Goal: Check status: Check status

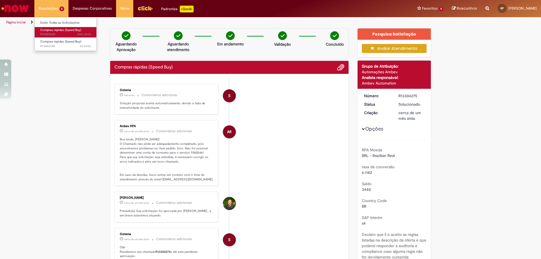
click at [60, 30] on span "Compras rápidas (Speed Buy)" at bounding box center [60, 30] width 41 height 4
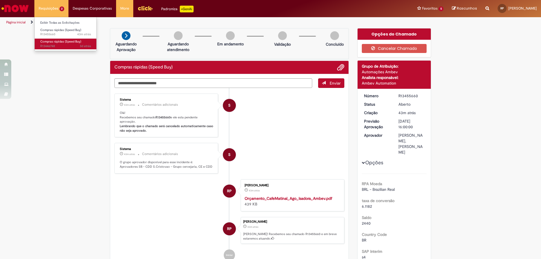
click at [62, 40] on span "Compras rápidas (Speed Buy)" at bounding box center [60, 41] width 41 height 4
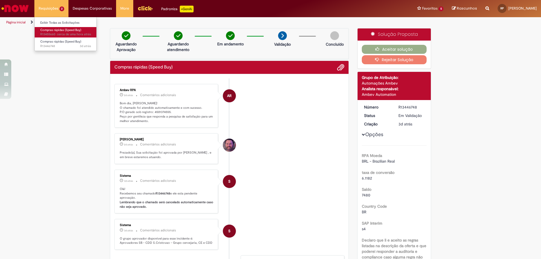
click at [56, 34] on span "cerca de uma hora atrás cerca de uma hora atrás R13455660" at bounding box center [65, 34] width 51 height 5
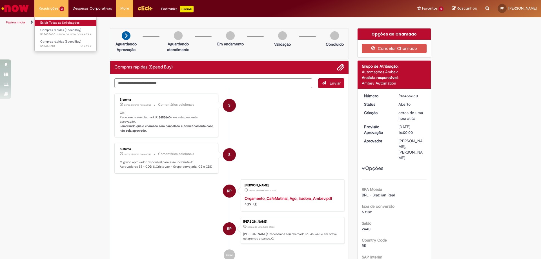
click at [56, 22] on link "Exibir Todas as Solicitações" at bounding box center [66, 23] width 62 height 6
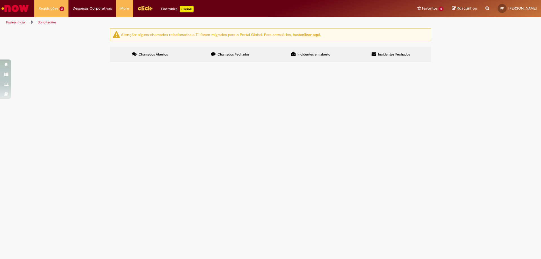
click at [243, 52] on span "Chamados Fechados" at bounding box center [234, 54] width 32 height 5
click at [0, 0] on span "R13340978" at bounding box center [0, 0] width 0 height 0
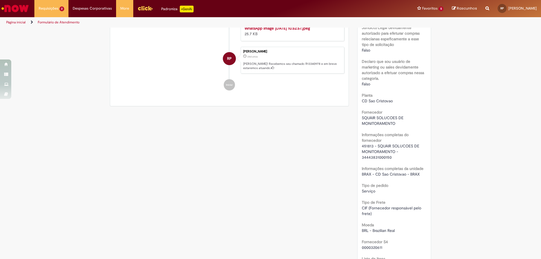
scroll to position [366, 0]
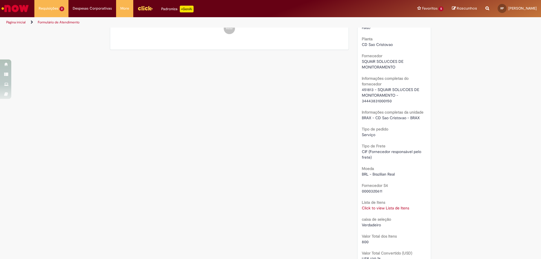
click at [365, 205] on link "Click to view Lista de Itens" at bounding box center [385, 207] width 47 height 5
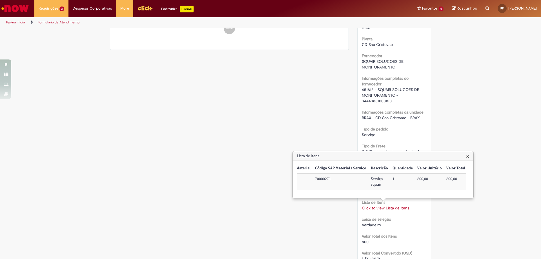
scroll to position [0, 0]
click at [350, 125] on div "Verificar Código de Barras Aguardando Aprovação Aguardando atendimento Em andam…" at bounding box center [271, 94] width 330 height 864
drag, startPoint x: 360, startPoint y: 89, endPoint x: 370, endPoint y: 89, distance: 9.9
click at [370, 89] on span "451813 - SQUAIR SOLUCOES DE MONITORAMENTO - 34443831000150" at bounding box center [391, 95] width 59 height 16
copy span "451813"
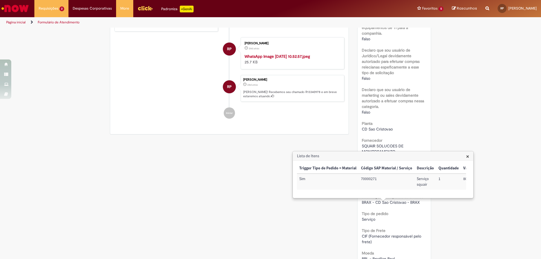
scroll to position [338, 0]
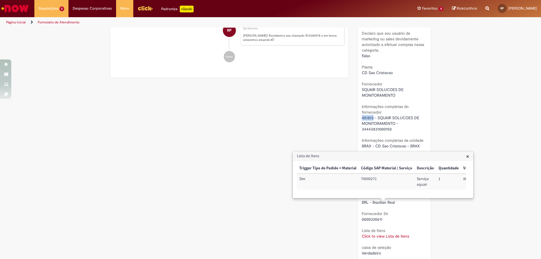
click at [368, 117] on span "451813 - SQUAIR SOLUCOES DE MONITORAMENTO - 34443831000150" at bounding box center [391, 123] width 59 height 16
drag, startPoint x: 360, startPoint y: 90, endPoint x: 400, endPoint y: 99, distance: 40.3
click at [400, 99] on div "RPA Moeda BRL - Brazilian Real taxa de conversão 6.1182 Saldo 11400 Country Cod…" at bounding box center [394, 120] width 65 height 712
copy div "SQUAIR SOLUCOES DE MONITORAMENTO"
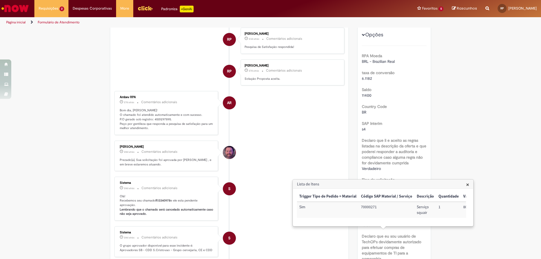
scroll to position [0, 0]
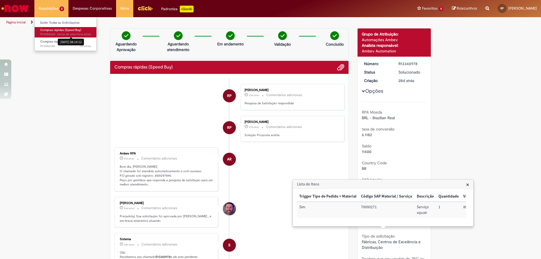
click at [57, 34] on span "cerca de uma hora atrás" at bounding box center [74, 34] width 34 height 4
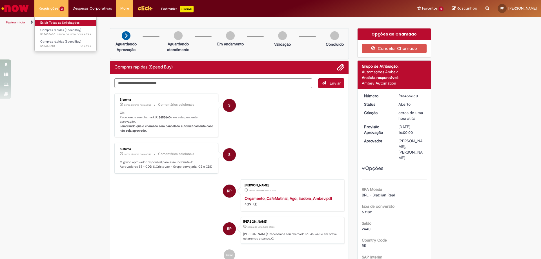
click at [74, 23] on link "Exibir Todas as Solicitações" at bounding box center [66, 23] width 62 height 6
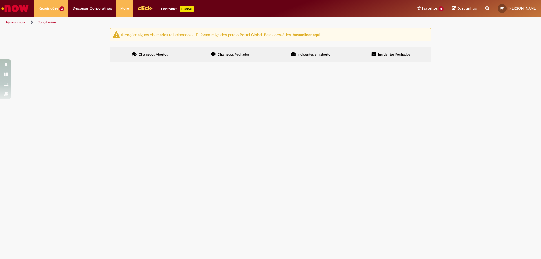
click at [239, 56] on span "Chamados Fechados" at bounding box center [234, 54] width 32 height 5
click at [0, 0] on span "R13340957" at bounding box center [0, 0] width 0 height 0
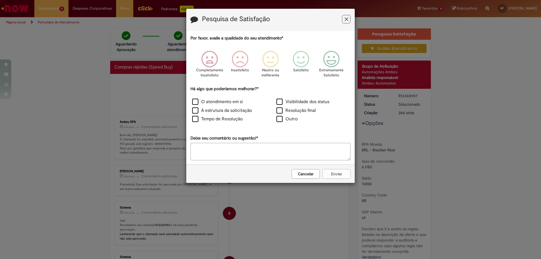
click at [345, 22] on icon "Feedback" at bounding box center [347, 19] width 4 height 6
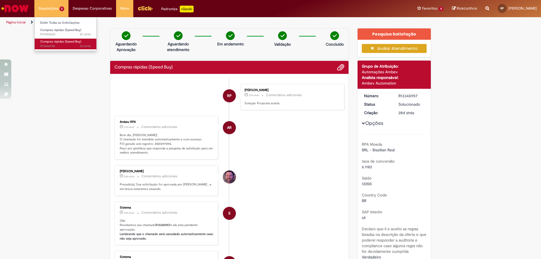
click at [58, 46] on span "3d atrás 3 dias atrás R13446748" at bounding box center [65, 46] width 51 height 5
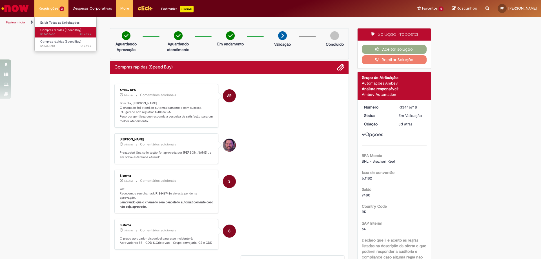
click at [62, 34] on span "2h atrás 2 horas atrás R13455660" at bounding box center [65, 34] width 51 height 5
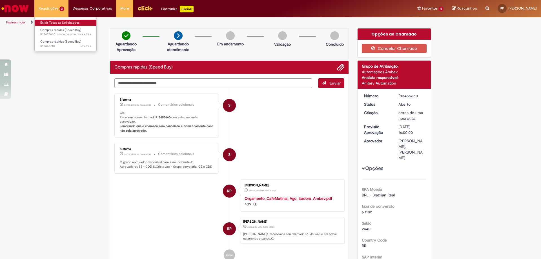
click at [62, 21] on link "Exibir Todas as Solicitações" at bounding box center [66, 23] width 62 height 6
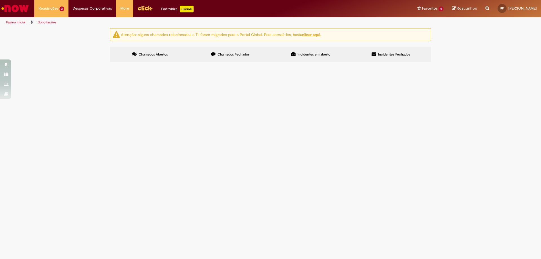
click at [234, 54] on span "Chamados Fechados" at bounding box center [234, 54] width 32 height 5
click at [0, 0] on link "2" at bounding box center [0, 0] width 0 height 0
click at [0, 0] on span "R13278491" at bounding box center [0, 0] width 0 height 0
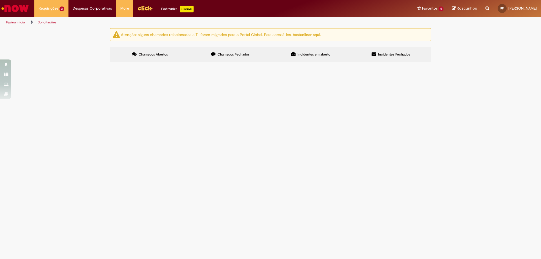
click at [0, 0] on span "R13278491" at bounding box center [0, 0] width 0 height 0
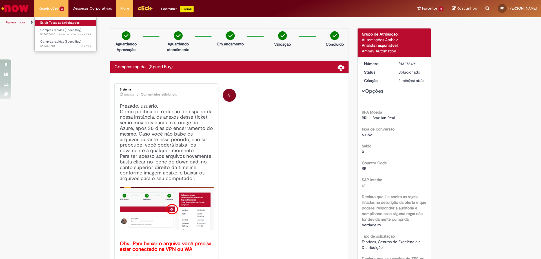
click at [61, 24] on link "Exibir Todas as Solicitações" at bounding box center [66, 23] width 62 height 6
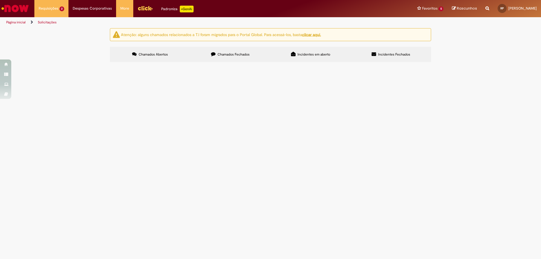
click at [232, 53] on span "Chamados Fechados" at bounding box center [234, 54] width 32 height 5
click at [0, 0] on span "R13340978" at bounding box center [0, 0] width 0 height 0
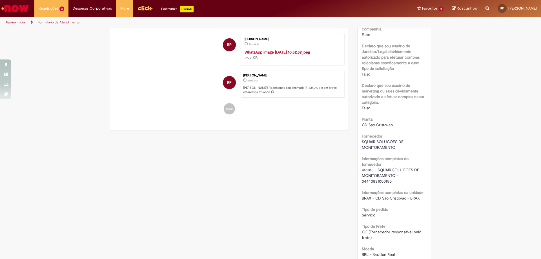
scroll to position [286, 0]
drag, startPoint x: 371, startPoint y: 170, endPoint x: 353, endPoint y: 169, distance: 17.8
click at [353, 169] on div "Detalhes do tíquete Grupo de Atribuição: Automações Ambev Analista responsável:…" at bounding box center [394, 174] width 83 height 864
copy span "451813"
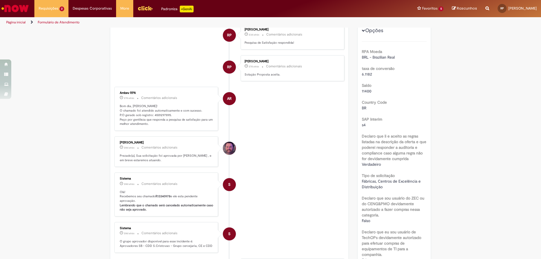
scroll to position [0, 0]
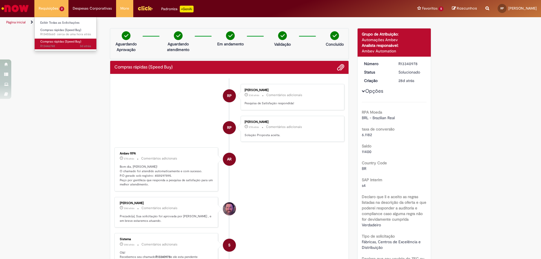
click at [48, 43] on span "Compras rápidas (Speed Buy)" at bounding box center [60, 41] width 41 height 4
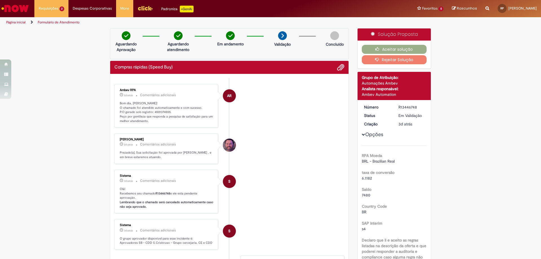
click at [157, 112] on p "Bom dia, [PERSON_NAME]! O chamado foi atendido automaticamente e com sucesso. P…" at bounding box center [167, 112] width 94 height 22
copy p "4501374555"
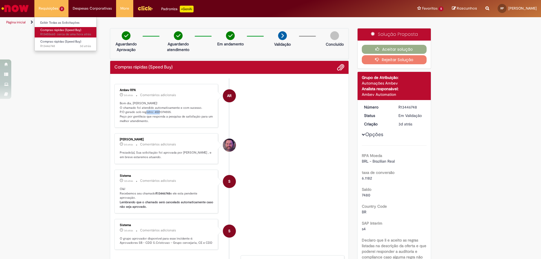
click at [59, 29] on span "Compras rápidas (Speed Buy)" at bounding box center [60, 30] width 41 height 4
